Goal: Information Seeking & Learning: Learn about a topic

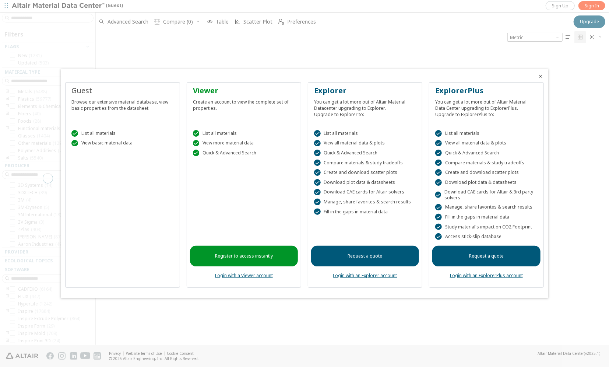
click at [541, 74] on icon "Close" at bounding box center [541, 76] width 6 height 6
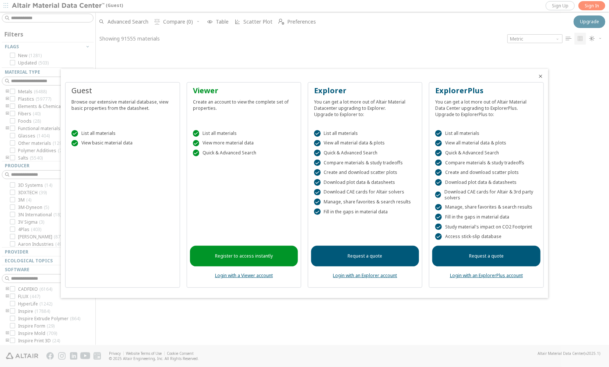
click at [541, 75] on div at bounding box center [352, 195] width 513 height 299
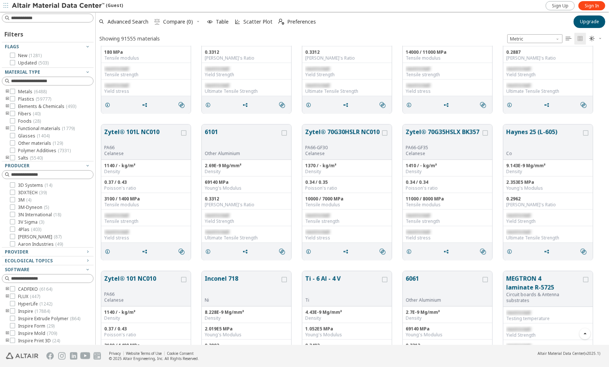
scroll to position [221, 0]
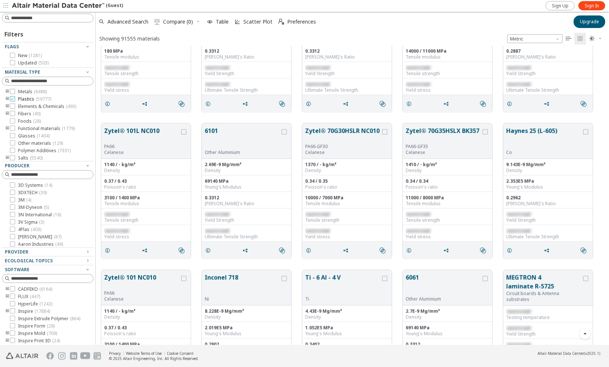
click at [13, 99] on icon at bounding box center [12, 98] width 5 height 5
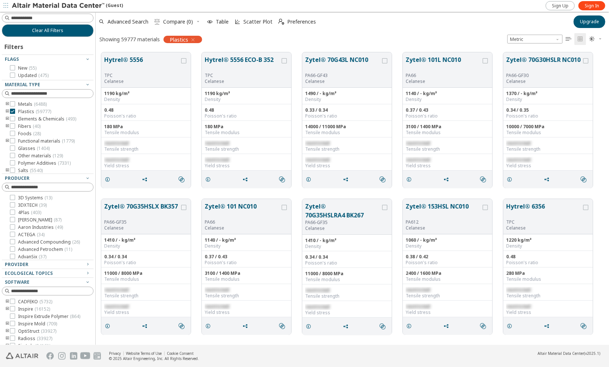
click at [6, 112] on icon "toogle group" at bounding box center [7, 112] width 5 height 6
click at [18, 117] on icon "toogle group" at bounding box center [18, 119] width 5 height 6
click at [52, 144] on span "( 10 )" at bounding box center [52, 141] width 8 height 6
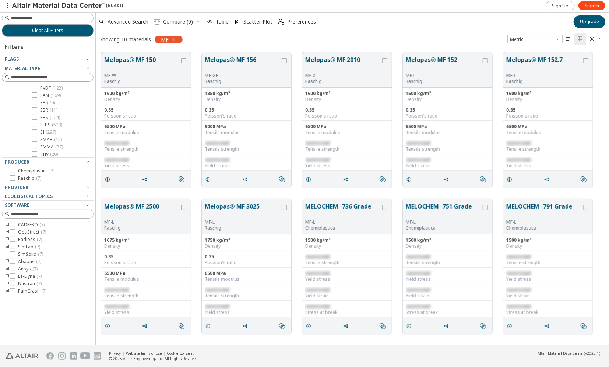
scroll to position [1067, 0]
click at [16, 18] on input at bounding box center [52, 17] width 82 height 7
type input "*****"
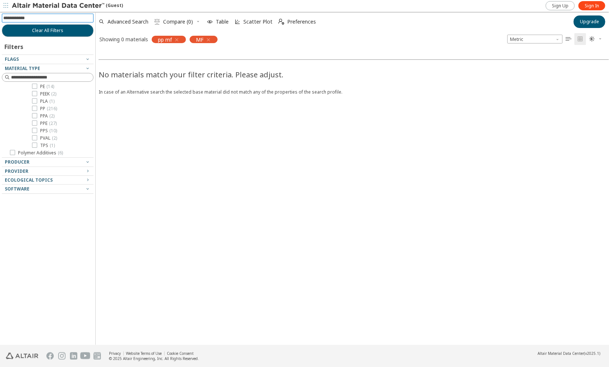
scroll to position [31, 0]
click at [208, 39] on icon "button" at bounding box center [208, 40] width 6 height 6
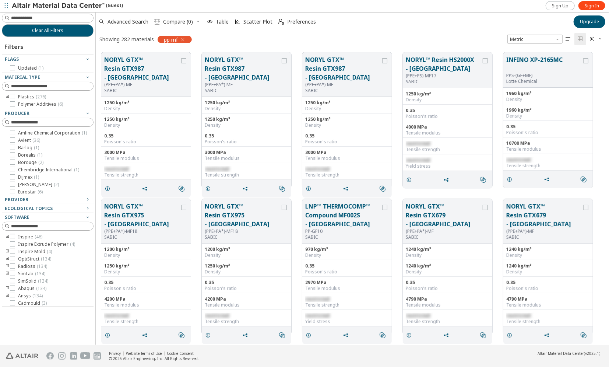
scroll to position [293, 508]
click at [44, 19] on input at bounding box center [48, 18] width 90 height 8
type input "********"
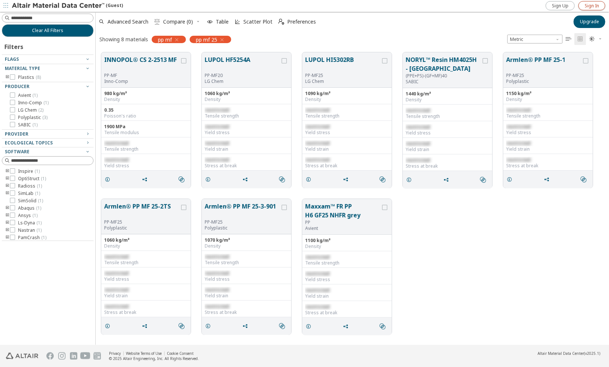
click at [593, 8] on span "Sign In" at bounding box center [591, 6] width 14 height 6
click at [587, 6] on span "Sign In" at bounding box center [591, 6] width 14 height 6
click at [510, 180] on icon "grid" at bounding box center [509, 179] width 6 height 6
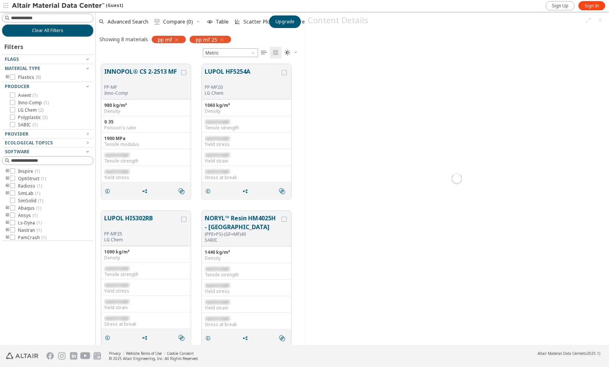
scroll to position [281, 203]
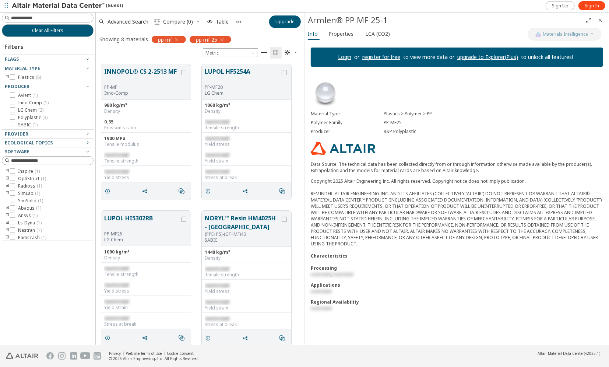
click at [602, 19] on icon "Close" at bounding box center [600, 20] width 6 height 6
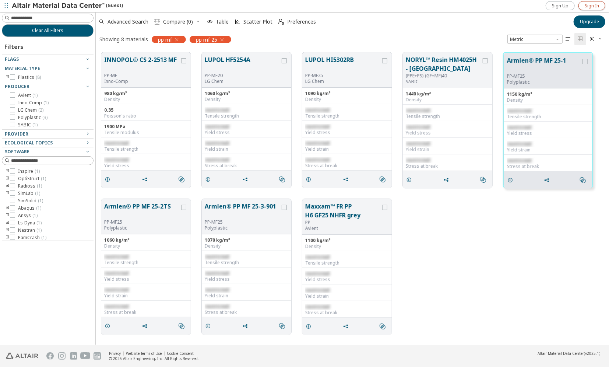
click at [591, 6] on span "Sign In" at bounding box center [591, 6] width 14 height 6
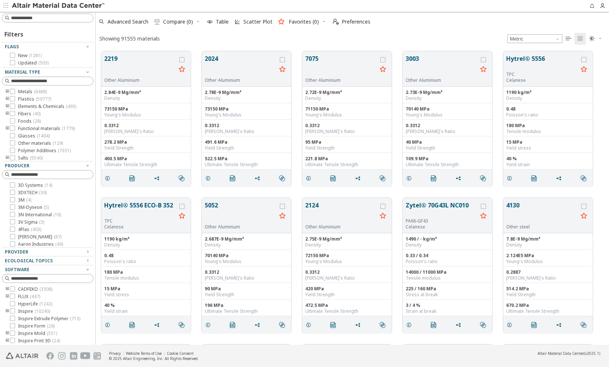
scroll to position [6, 6]
click at [33, 21] on input at bounding box center [52, 17] width 82 height 7
type input "********"
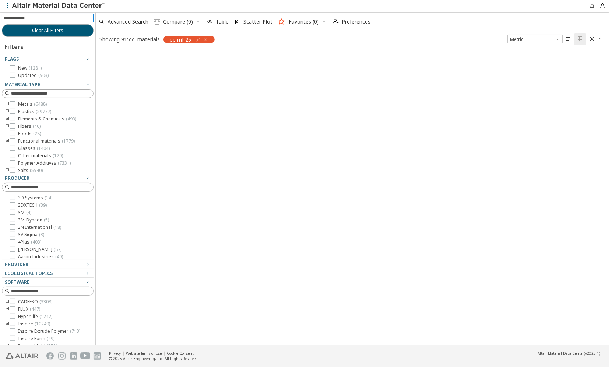
scroll to position [293, 508]
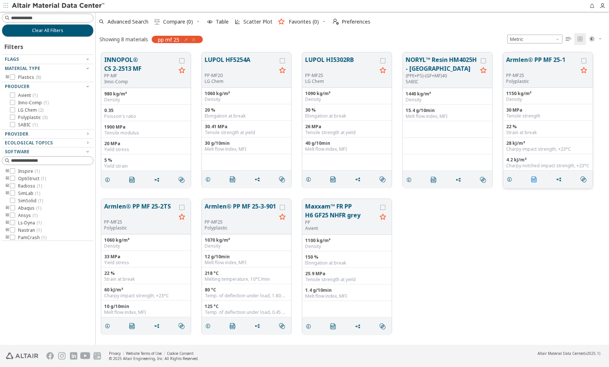
click at [530, 180] on span "" at bounding box center [536, 179] width 12 height 14
